Goal: Information Seeking & Learning: Stay updated

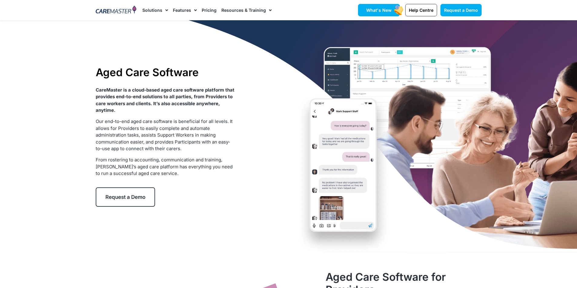
click at [391, 12] on span "What's New" at bounding box center [378, 10] width 25 height 5
